Goal: Task Accomplishment & Management: Manage account settings

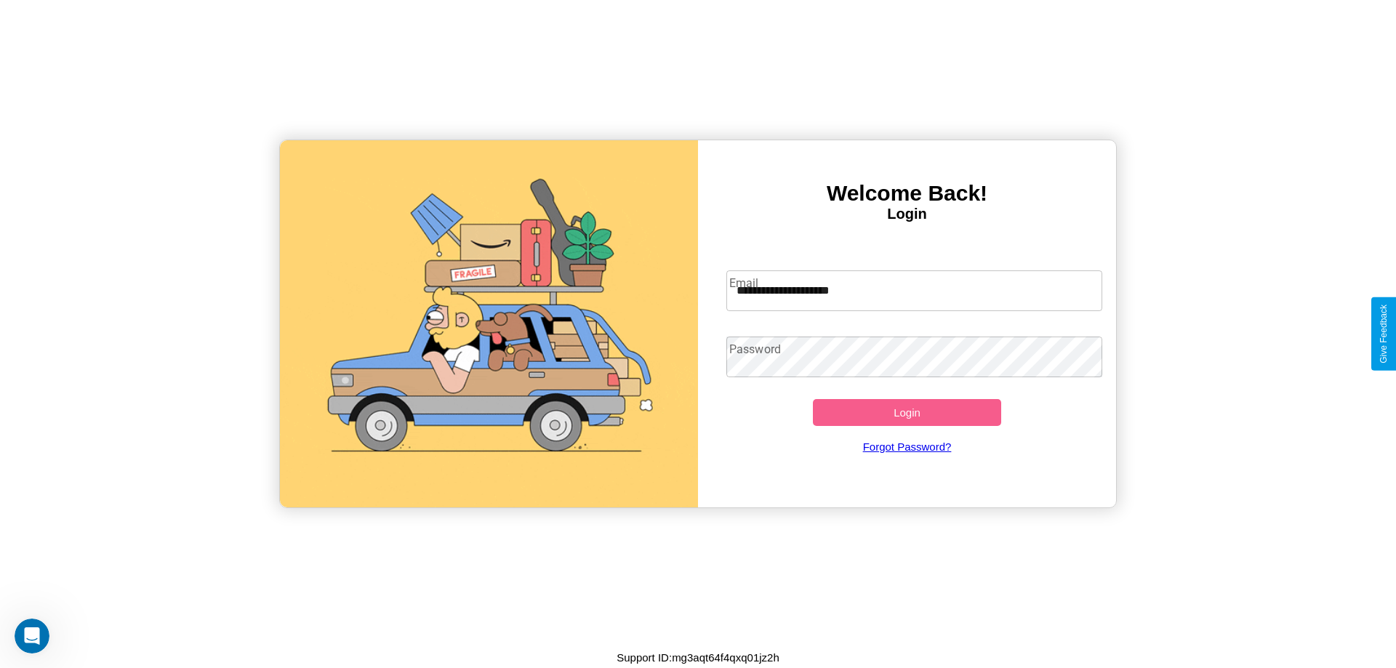
type input "**********"
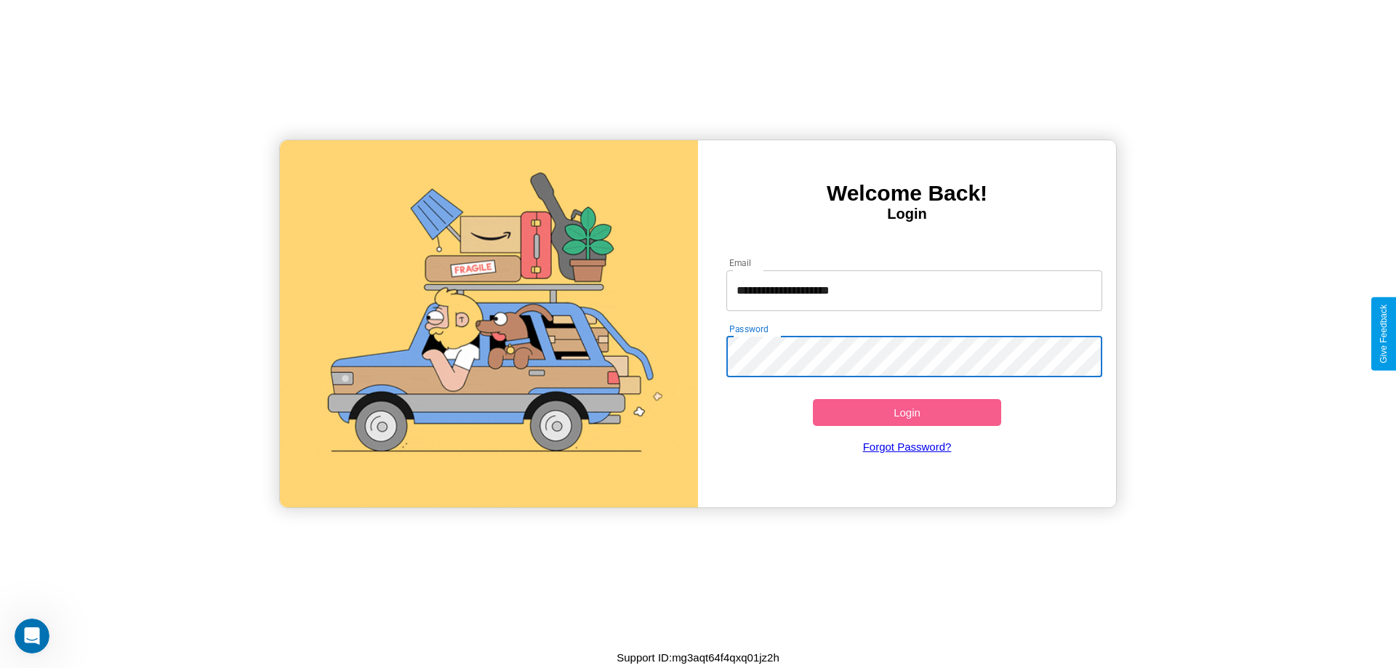
click at [907, 412] on button "Login" at bounding box center [907, 412] width 188 height 27
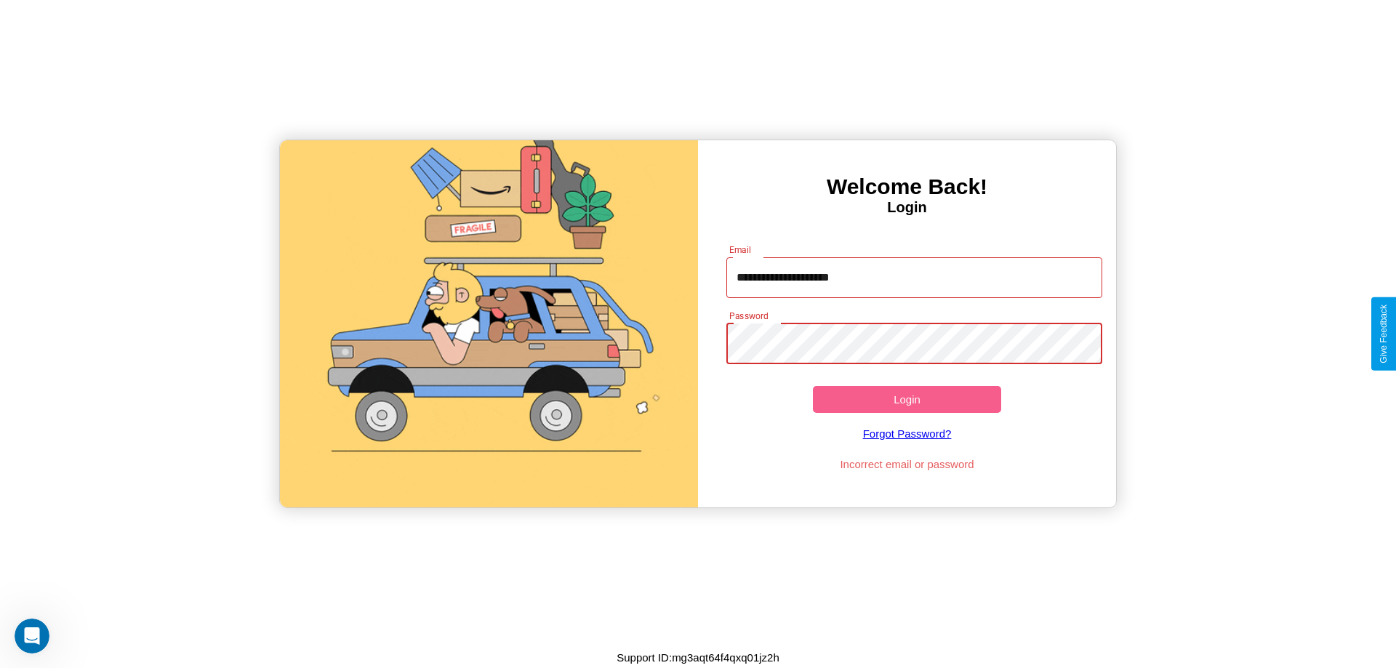
click at [907, 399] on button "Login" at bounding box center [907, 399] width 188 height 27
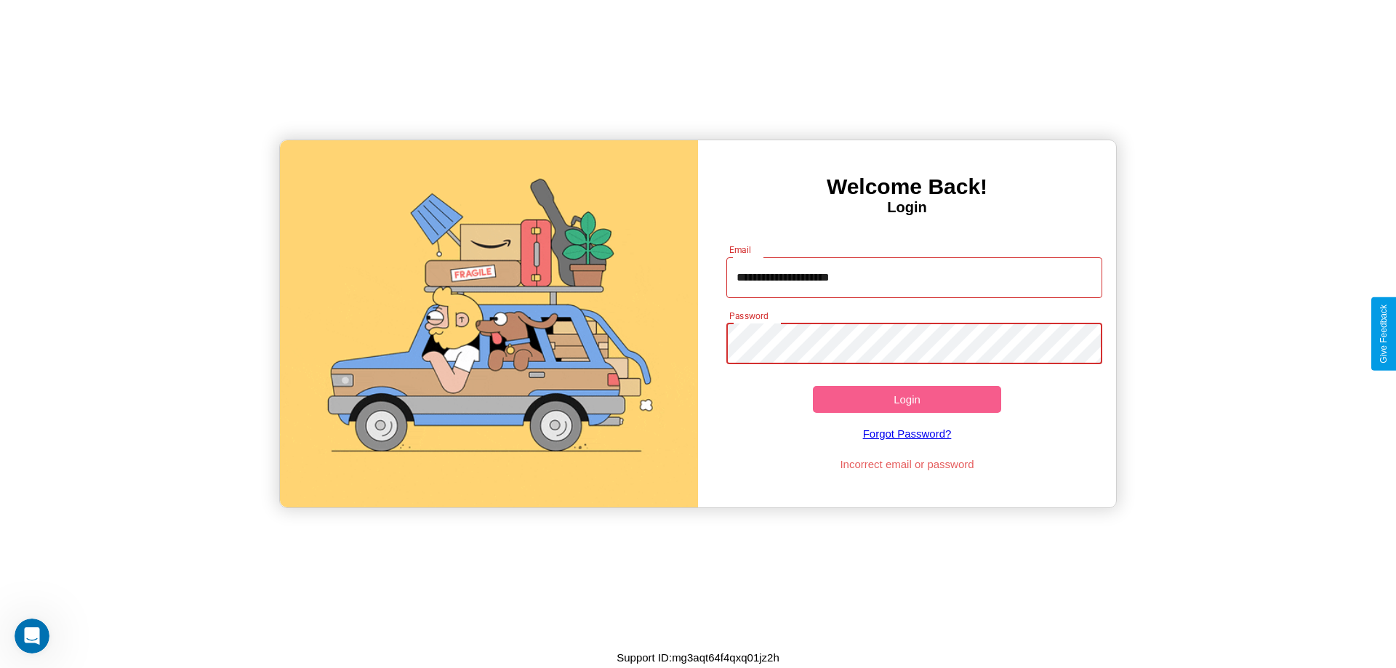
click at [907, 399] on button "Login" at bounding box center [907, 399] width 188 height 27
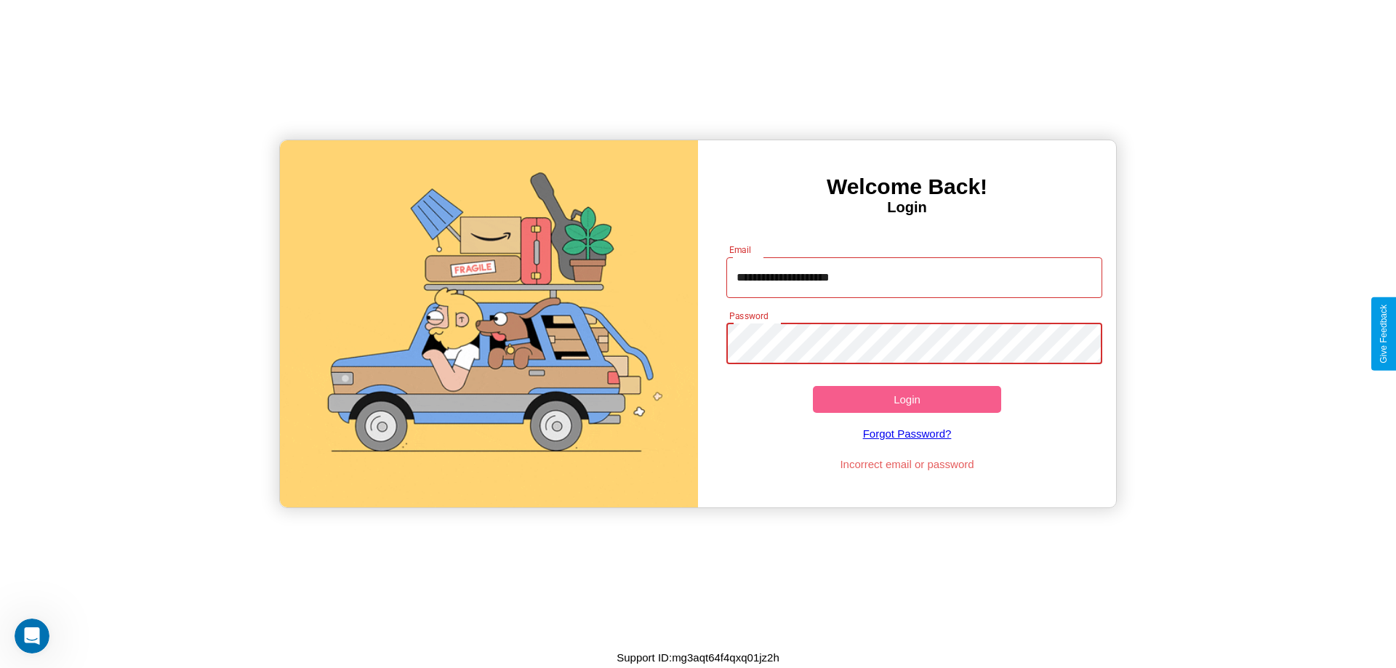
click at [907, 399] on button "Login" at bounding box center [907, 399] width 188 height 27
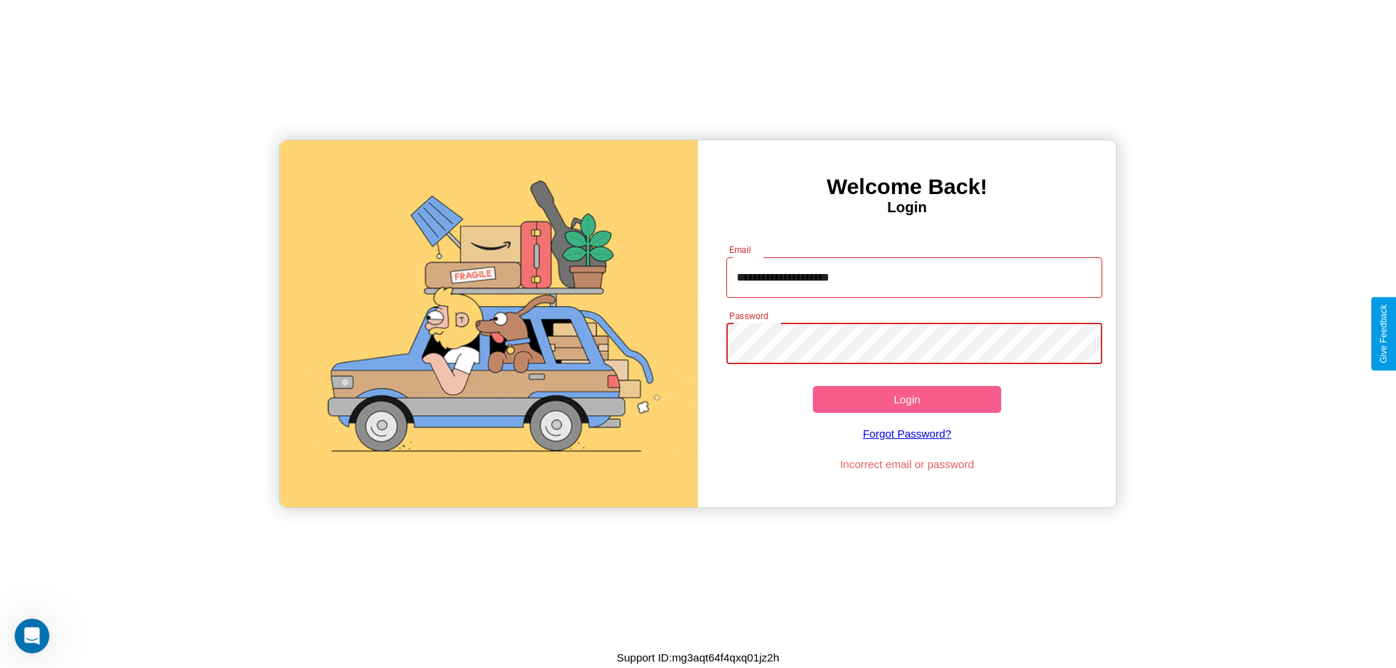
click at [907, 399] on button "Login" at bounding box center [907, 399] width 188 height 27
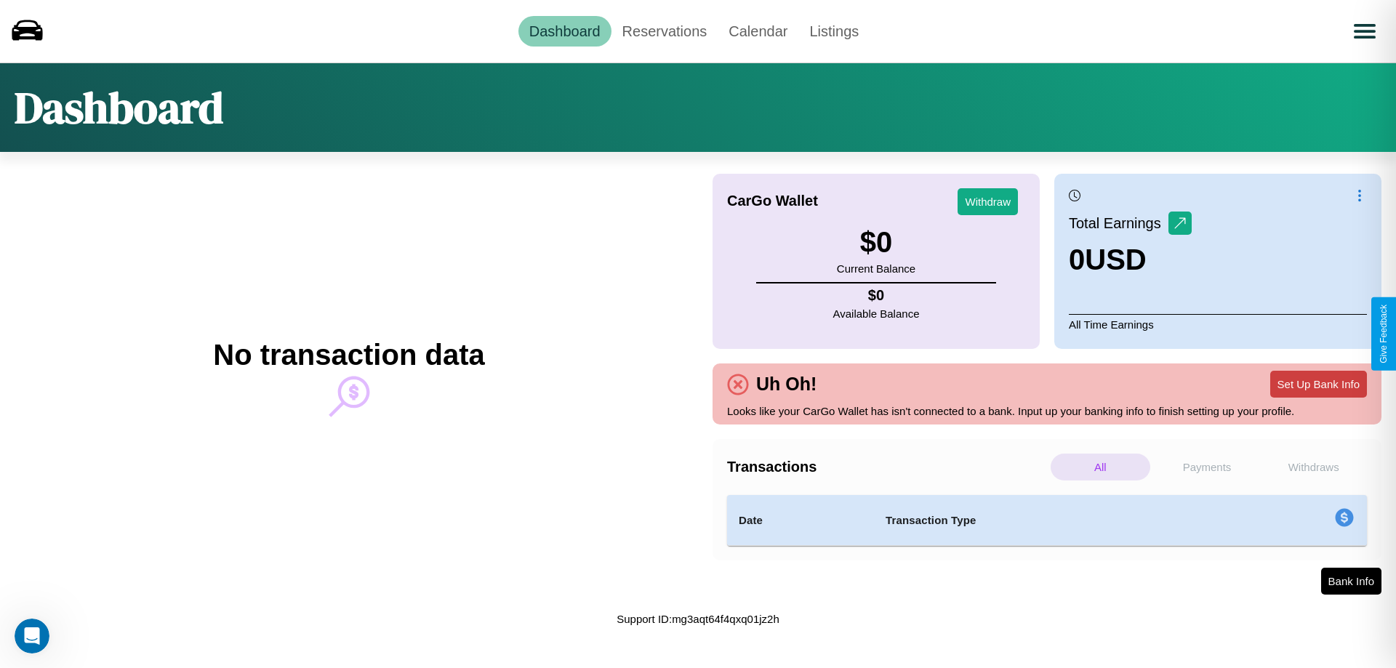
click at [1318, 384] on button "Set Up Bank Info" at bounding box center [1318, 384] width 97 height 27
